Goal: Information Seeking & Learning: Find specific page/section

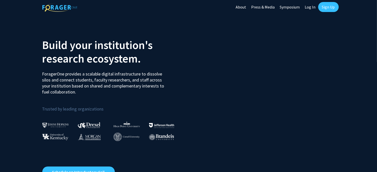
scroll to position [2, 0]
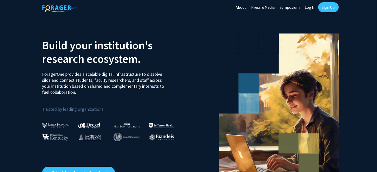
click at [312, 9] on link "Log In" at bounding box center [311, 7] width 16 height 18
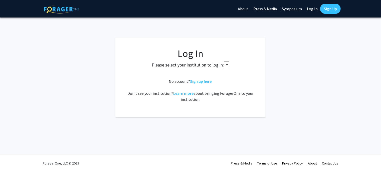
select select
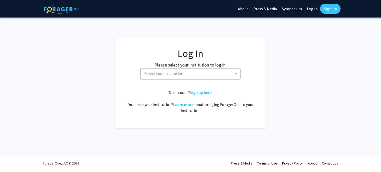
click at [207, 82] on fg-card-body "Log In Please select your institution to log in: [GEOGRAPHIC_DATA] [GEOGRAPHIC_…" at bounding box center [190, 83] width 130 height 71
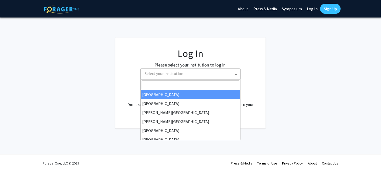
click at [225, 78] on span "Select your institution" at bounding box center [192, 74] width 98 height 10
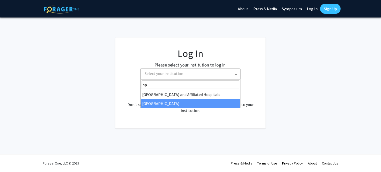
type input "sp"
select select "4"
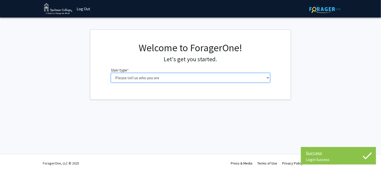
click at [214, 80] on select "Please tell us who you are Undergraduate Student Master's Student Doctoral Cand…" at bounding box center [190, 78] width 159 height 10
select select "1: undergrad"
click at [111, 73] on select "Please tell us who you are Undergraduate Student Master's Student Doctoral Cand…" at bounding box center [190, 78] width 159 height 10
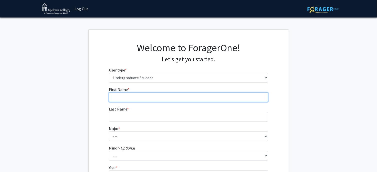
click at [210, 95] on input "First Name * required" at bounding box center [188, 98] width 159 height 10
type input "Sheridan"
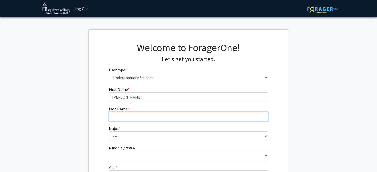
type input "Lyles"
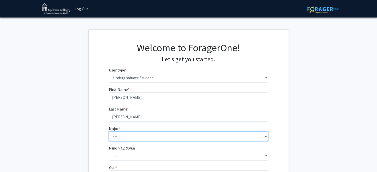
click at [164, 134] on select "--- Art Art History Biochemistry Biology Chemistry Comparative Women’s Studies …" at bounding box center [188, 137] width 159 height 10
select select "29: 275"
click at [109, 132] on select "--- Art Art History Biochemistry Biology Chemistry Comparative Women’s Studies …" at bounding box center [188, 137] width 159 height 10
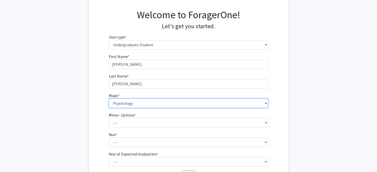
scroll to position [36, 0]
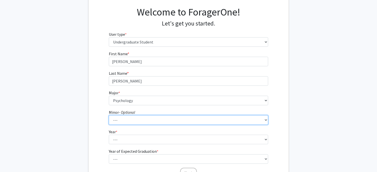
click at [151, 123] on select "--- African Diaspora Studies Anthropology Art History Asian Studies Biochemistr…" at bounding box center [188, 120] width 159 height 10
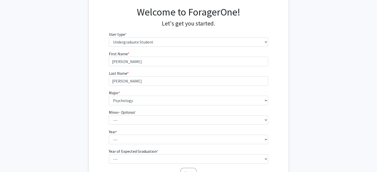
click at [89, 118] on div "First Name * required Sheridan Last Name * required Lyles Major * required --- …" at bounding box center [189, 114] width 200 height 127
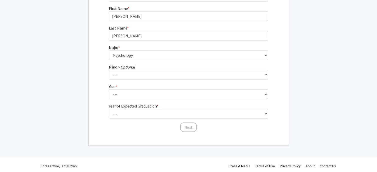
scroll to position [84, 0]
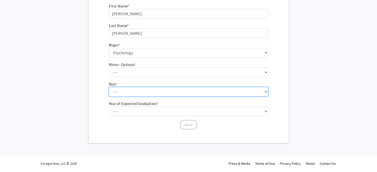
click at [128, 88] on select "--- First-year Sophomore Junior Senior Postbaccalaureate Certificate" at bounding box center [188, 92] width 159 height 10
select select "4: senior"
click at [109, 87] on select "--- First-year Sophomore Junior Senior Postbaccalaureate Certificate" at bounding box center [188, 92] width 159 height 10
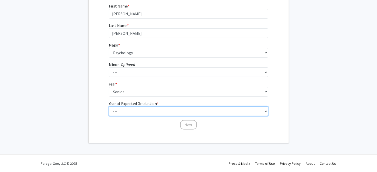
click at [145, 112] on select "--- 2025 2026 2027 2028 2029 2030 2031 2032 2033 2034" at bounding box center [188, 112] width 159 height 10
select select "2: 2026"
click at [109, 107] on select "--- 2025 2026 2027 2028 2029 2030 2031 2032 2033 2034" at bounding box center [188, 112] width 159 height 10
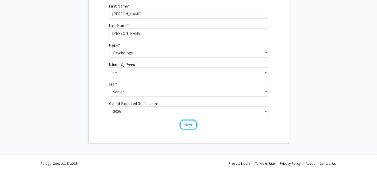
click at [193, 124] on button "Next" at bounding box center [188, 125] width 17 height 10
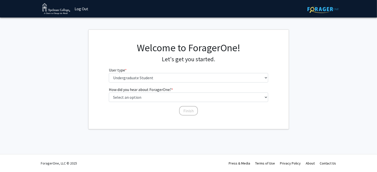
scroll to position [0, 0]
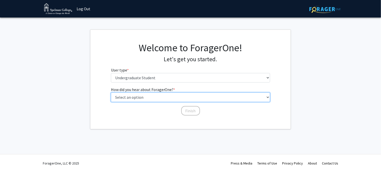
click at [181, 101] on select "Select an option Peer/student recommendation Faculty/staff recommendation Unive…" at bounding box center [190, 98] width 159 height 10
select select "2: faculty_recommendation"
click at [111, 93] on select "Select an option Peer/student recommendation Faculty/staff recommendation Unive…" at bounding box center [190, 98] width 159 height 10
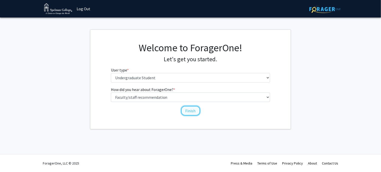
click at [187, 109] on button "Finish" at bounding box center [190, 111] width 19 height 10
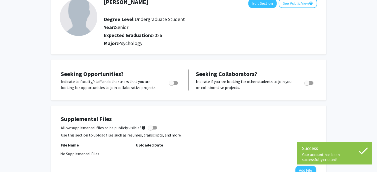
scroll to position [35, 0]
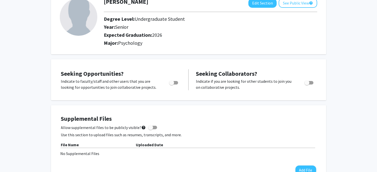
click at [175, 84] on span "Toggle" at bounding box center [173, 83] width 9 height 4
click at [172, 85] on input "Are you actively seeking opportunities?" at bounding box center [171, 85] width 0 height 0
checkbox input "true"
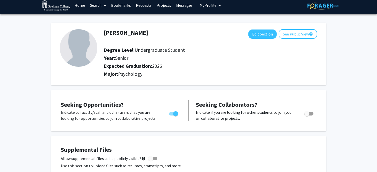
scroll to position [0, 0]
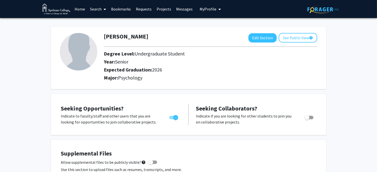
click at [97, 11] on link "Search" at bounding box center [98, 9] width 21 height 18
click at [105, 21] on span "Faculty/Staff" at bounding box center [106, 23] width 37 height 10
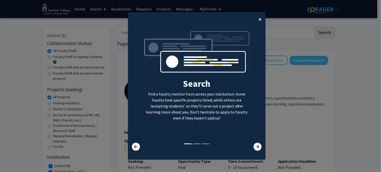
click at [258, 19] on span "×" at bounding box center [259, 19] width 3 height 8
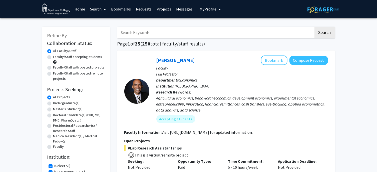
click at [86, 59] on label "Faculty/Staff accepting students" at bounding box center [77, 56] width 49 height 5
click at [57, 58] on input "Faculty/Staff accepting students" at bounding box center [54, 55] width 3 height 3
radio input "true"
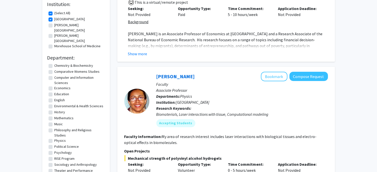
scroll to position [154, 0]
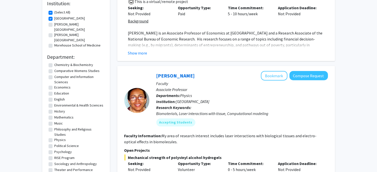
click at [55, 149] on label "Psychology" at bounding box center [64, 151] width 18 height 5
click at [55, 149] on input "Psychology" at bounding box center [56, 150] width 3 height 3
checkbox input "true"
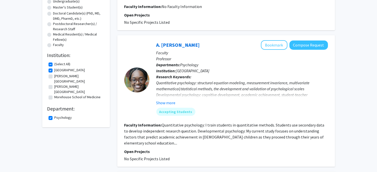
scroll to position [105, 0]
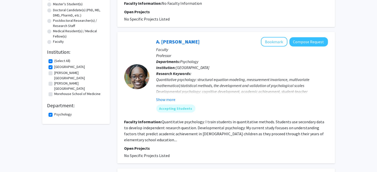
click at [55, 91] on label "Morehouse School of Medicine" at bounding box center [78, 93] width 46 height 5
click at [55, 91] on input "Morehouse School of Medicine" at bounding box center [56, 92] width 3 height 3
checkbox input "true"
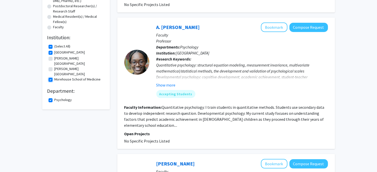
scroll to position [120, 0]
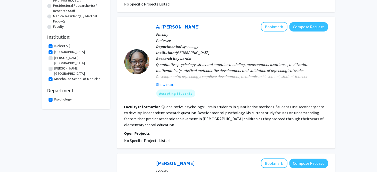
click at [55, 66] on label "[PERSON_NAME][GEOGRAPHIC_DATA]" at bounding box center [79, 71] width 49 height 11
click at [55, 66] on input "[PERSON_NAME][GEOGRAPHIC_DATA]" at bounding box center [56, 67] width 3 height 3
checkbox input "true"
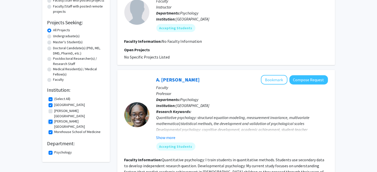
scroll to position [75, 0]
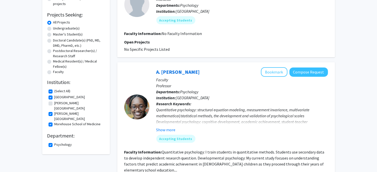
click at [55, 104] on label "[PERSON_NAME][GEOGRAPHIC_DATA]" at bounding box center [79, 106] width 49 height 11
click at [55, 104] on input "[PERSON_NAME][GEOGRAPHIC_DATA]" at bounding box center [56, 102] width 3 height 3
checkbox input "true"
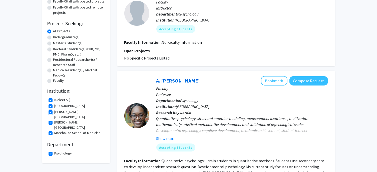
scroll to position [76, 0]
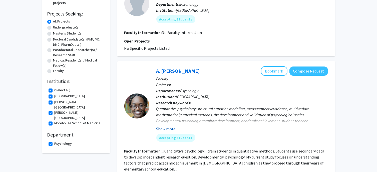
click at [171, 128] on button "Show more" at bounding box center [165, 129] width 19 height 6
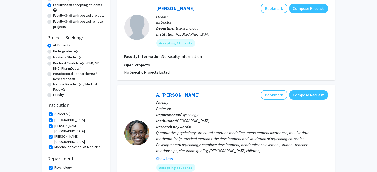
scroll to position [52, 0]
click at [55, 165] on label "Psychology" at bounding box center [64, 167] width 18 height 5
click at [55, 165] on input "Psychology" at bounding box center [56, 166] width 3 height 3
checkbox input "false"
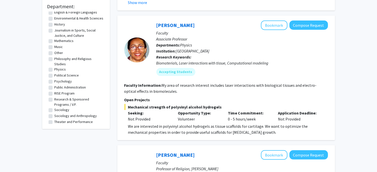
scroll to position [130, 0]
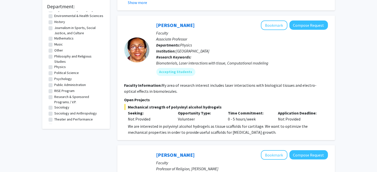
click at [71, 88] on label "RISE Program" at bounding box center [65, 90] width 20 height 5
click at [58, 88] on input "RISE Program" at bounding box center [56, 89] width 3 height 3
checkbox input "true"
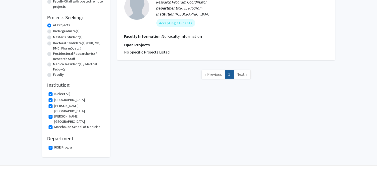
scroll to position [74, 0]
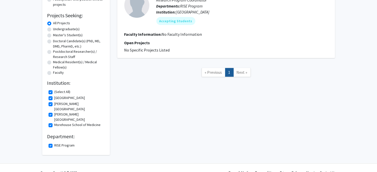
click at [55, 143] on label "RISE Program" at bounding box center [65, 145] width 20 height 5
click at [55, 143] on input "RISE Program" at bounding box center [56, 144] width 3 height 3
checkbox input "false"
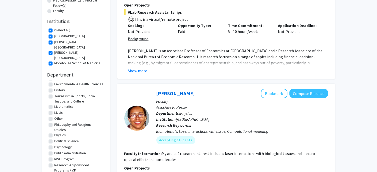
scroll to position [137, 0]
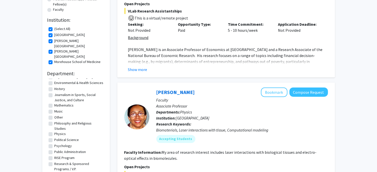
click at [71, 161] on label "Research & Sponsored Programs / V.P." at bounding box center [79, 166] width 49 height 11
click at [58, 161] on input "Research & Sponsored Programs / V.P." at bounding box center [56, 162] width 3 height 3
checkbox input "true"
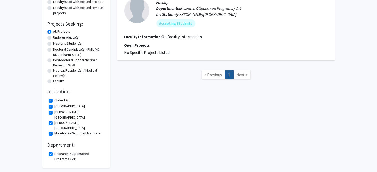
scroll to position [67, 0]
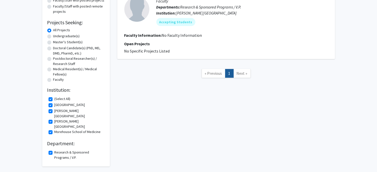
click at [55, 150] on label "Research & Sponsored Programs / V.P." at bounding box center [79, 155] width 49 height 11
click at [55, 150] on input "Research & Sponsored Programs / V.P." at bounding box center [56, 151] width 3 height 3
checkbox input "false"
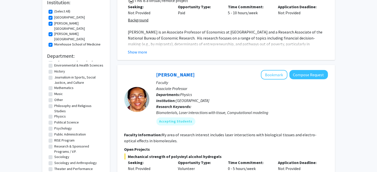
scroll to position [155, 0]
click at [66, 132] on label "Public Administration" at bounding box center [71, 134] width 32 height 5
click at [58, 132] on input "Public Administration" at bounding box center [56, 133] width 3 height 3
checkbox input "true"
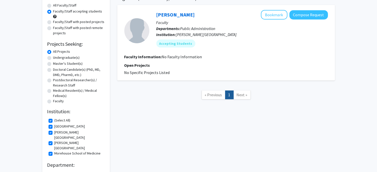
scroll to position [74, 0]
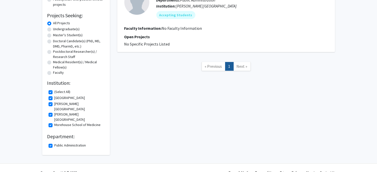
click at [55, 143] on label "Public Administration" at bounding box center [71, 145] width 32 height 5
click at [55, 143] on input "Public Administration" at bounding box center [56, 144] width 3 height 3
checkbox input "false"
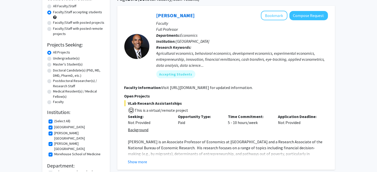
click at [53, 61] on label "Undergraduate(s)" at bounding box center [66, 58] width 27 height 5
click at [53, 59] on input "Undergraduate(s)" at bounding box center [54, 57] width 3 height 3
radio input "true"
